Goal: Entertainment & Leisure: Consume media (video, audio)

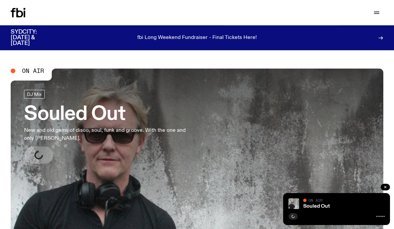
scroll to position [1, 0]
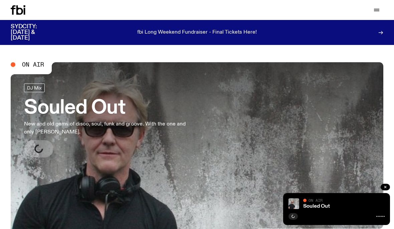
click at [383, 216] on icon at bounding box center [380, 216] width 8 height 5
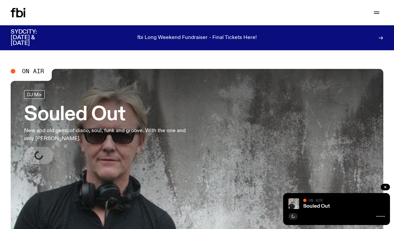
click at [47, 146] on link "Souled Out New and old gems of disco, soul, funk and groove. With the one and o…" at bounding box center [109, 127] width 171 height 74
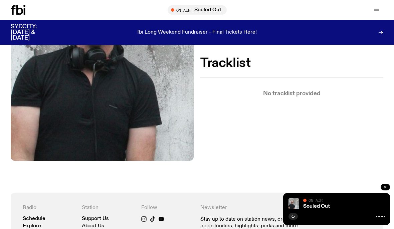
scroll to position [141, 0]
